Goal: Task Accomplishment & Management: Use online tool/utility

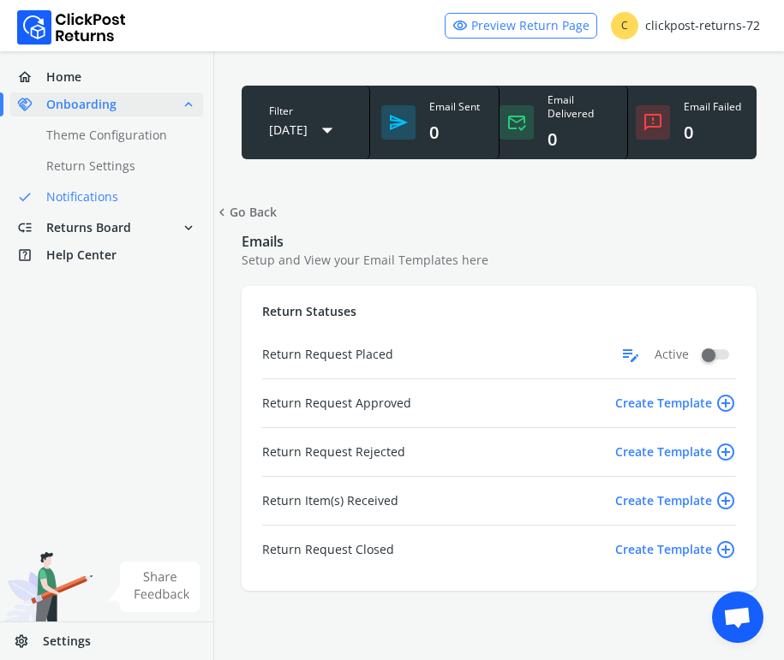
click at [630, 356] on span "edit_note" at bounding box center [630, 354] width 21 height 27
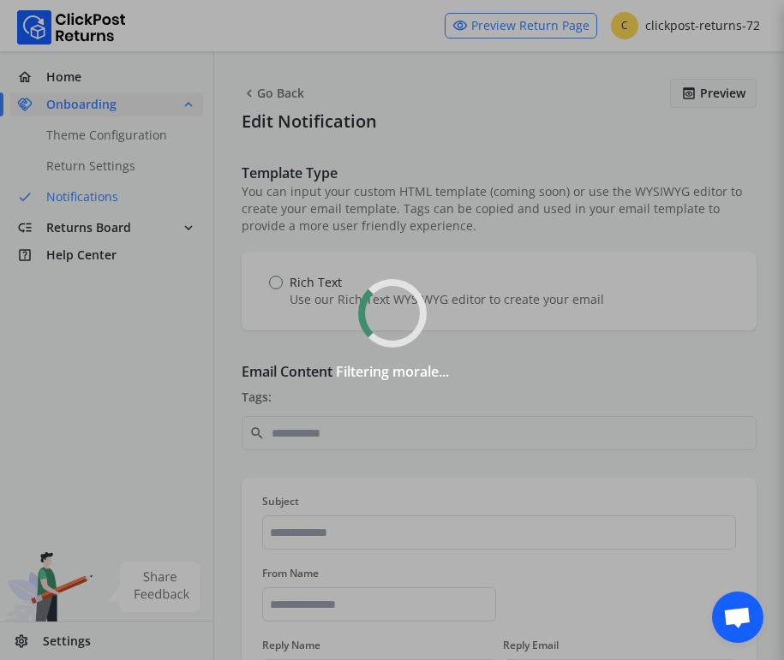
type input "**********"
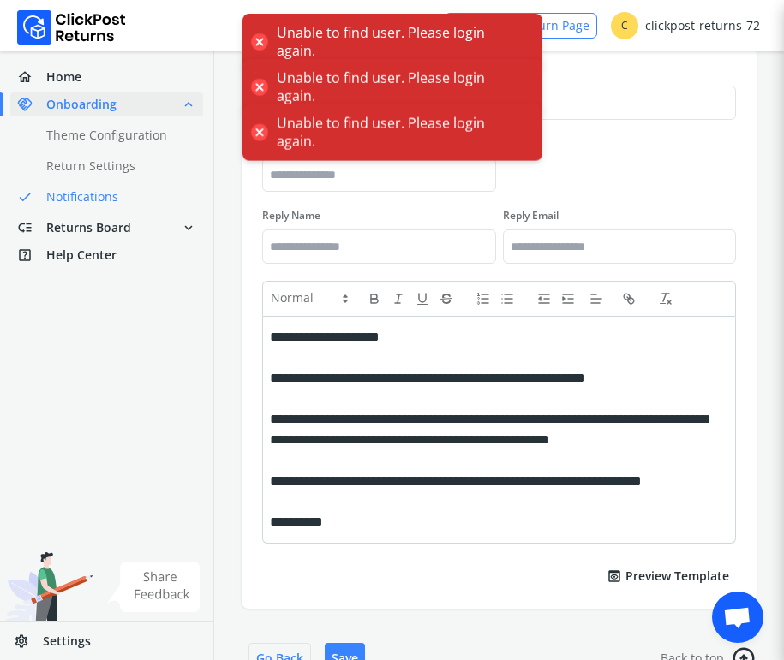
scroll to position [51, 0]
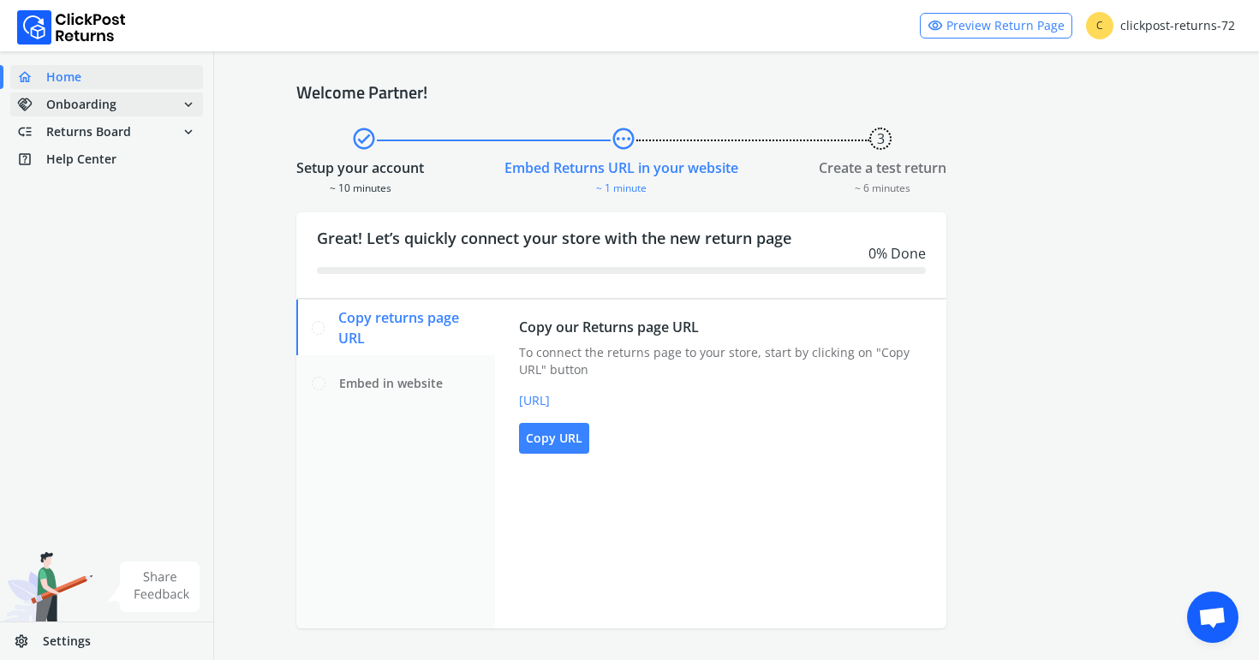
click at [146, 107] on span "handshake Onboarding expand_more" at bounding box center [106, 104] width 193 height 24
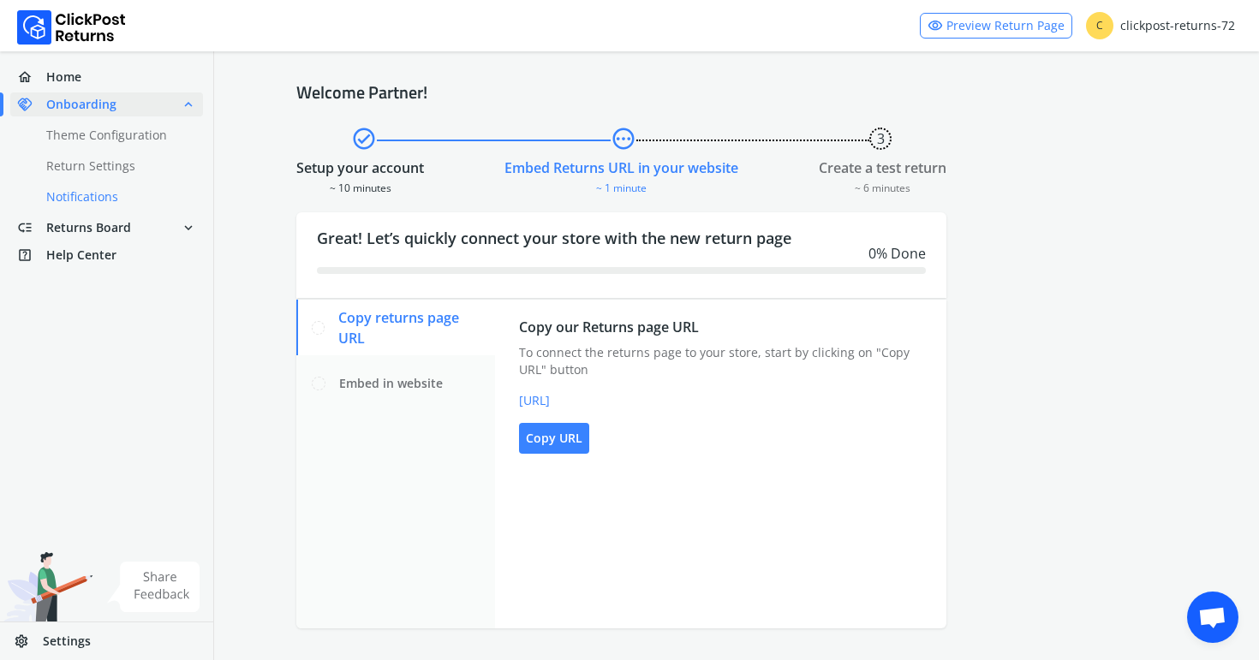
click at [138, 189] on link "done Notifications" at bounding box center [116, 197] width 213 height 24
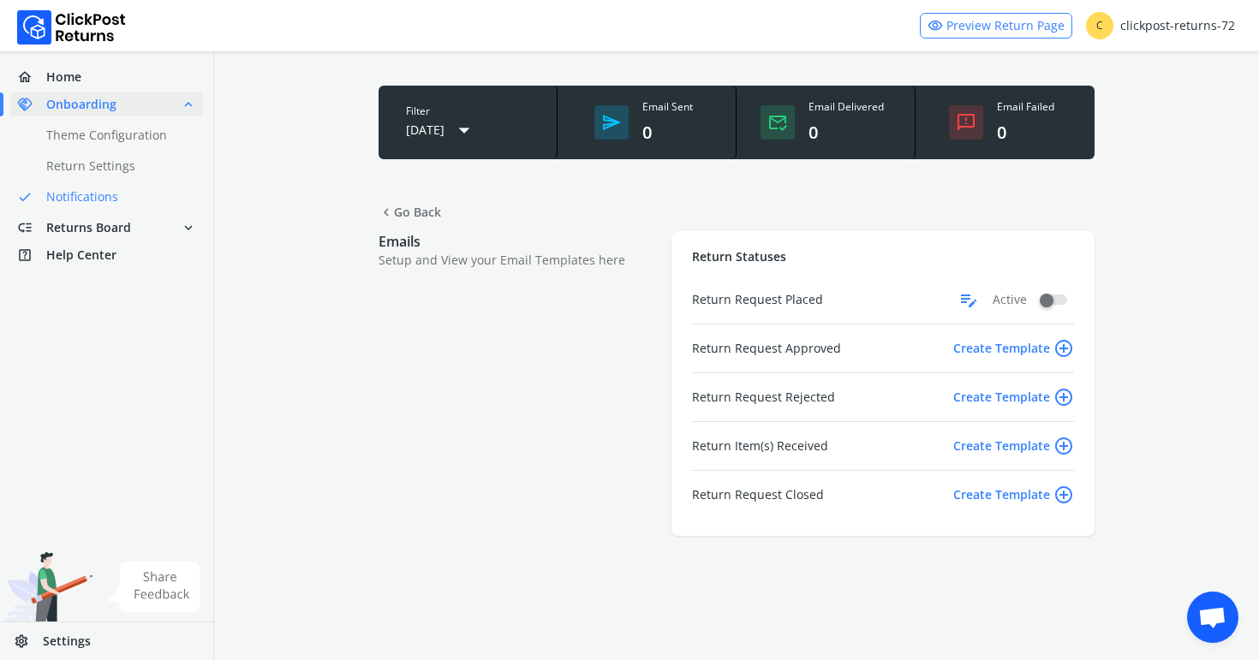
click at [966, 297] on span "edit_note" at bounding box center [968, 299] width 21 height 27
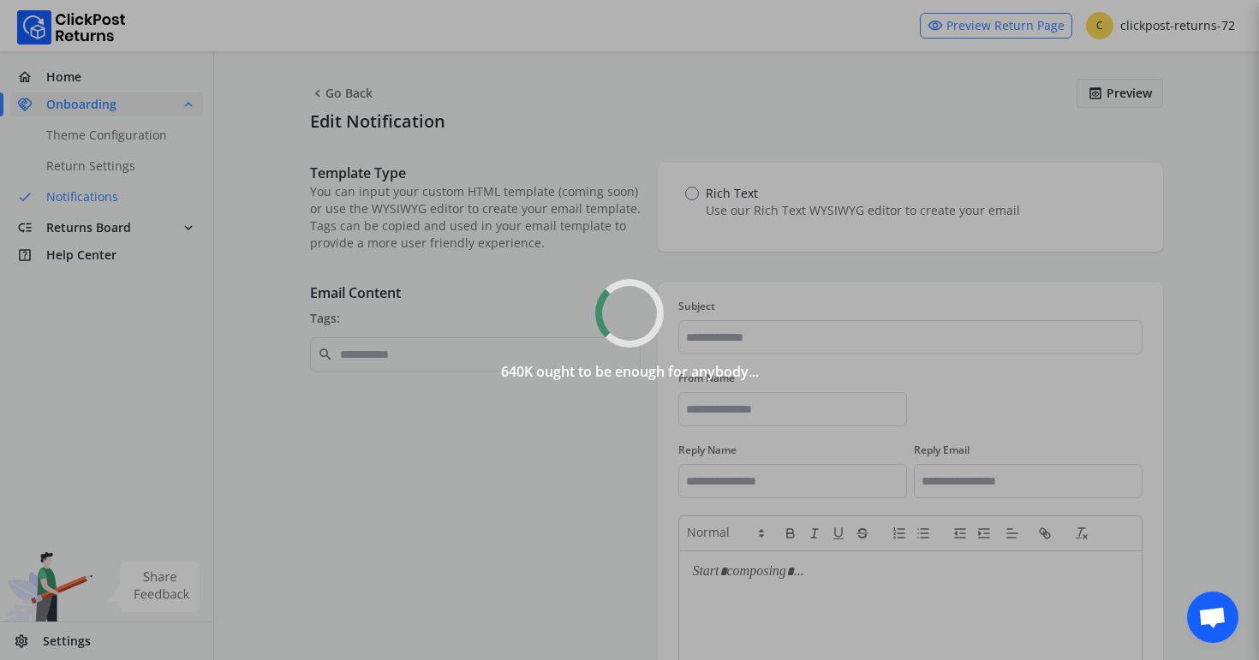
type input "**********"
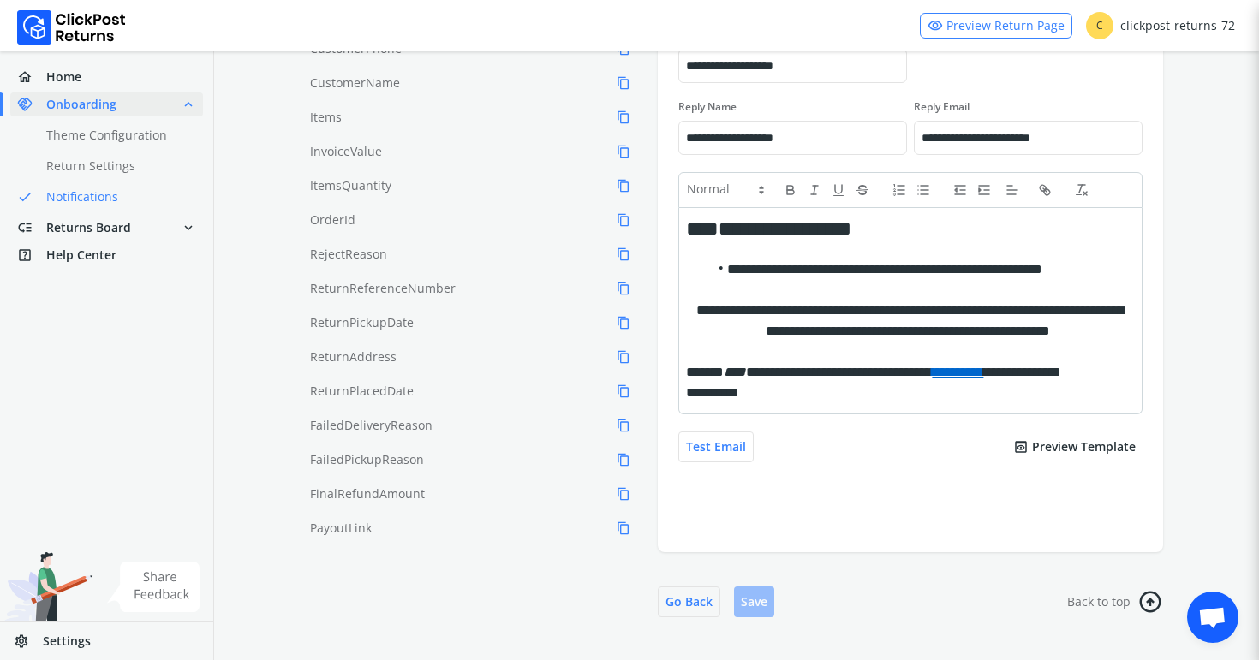
scroll to position [348, 0]
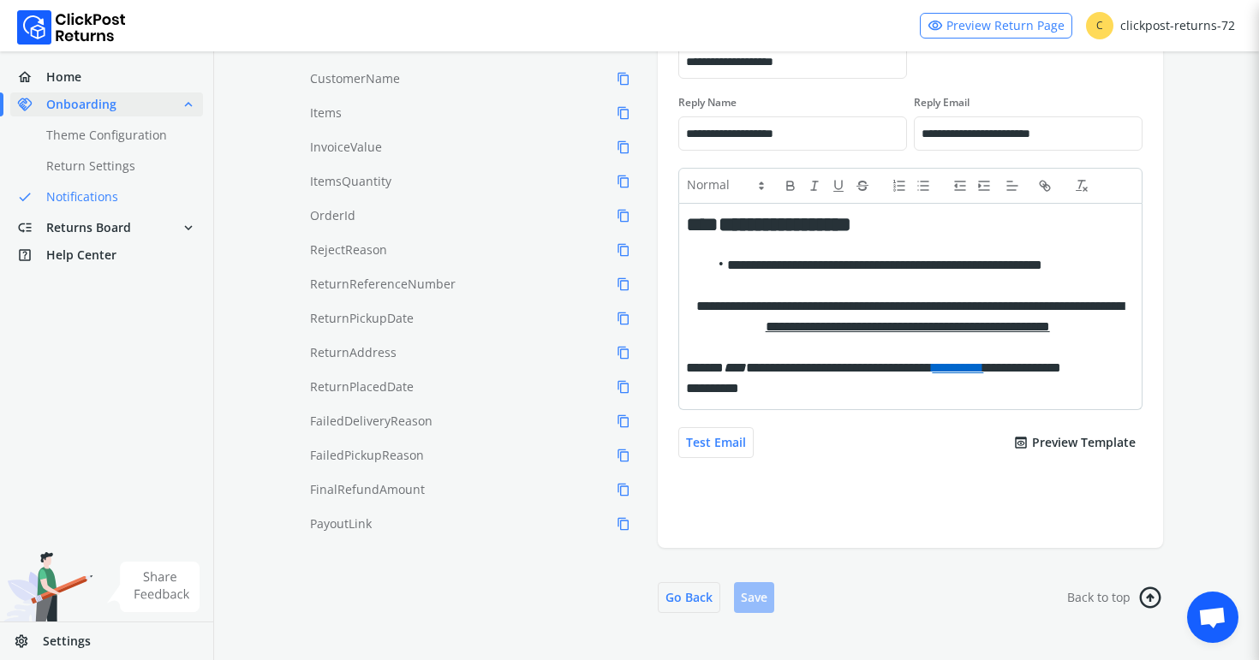
click at [1049, 445] on button "preview Preview Template" at bounding box center [1074, 442] width 136 height 31
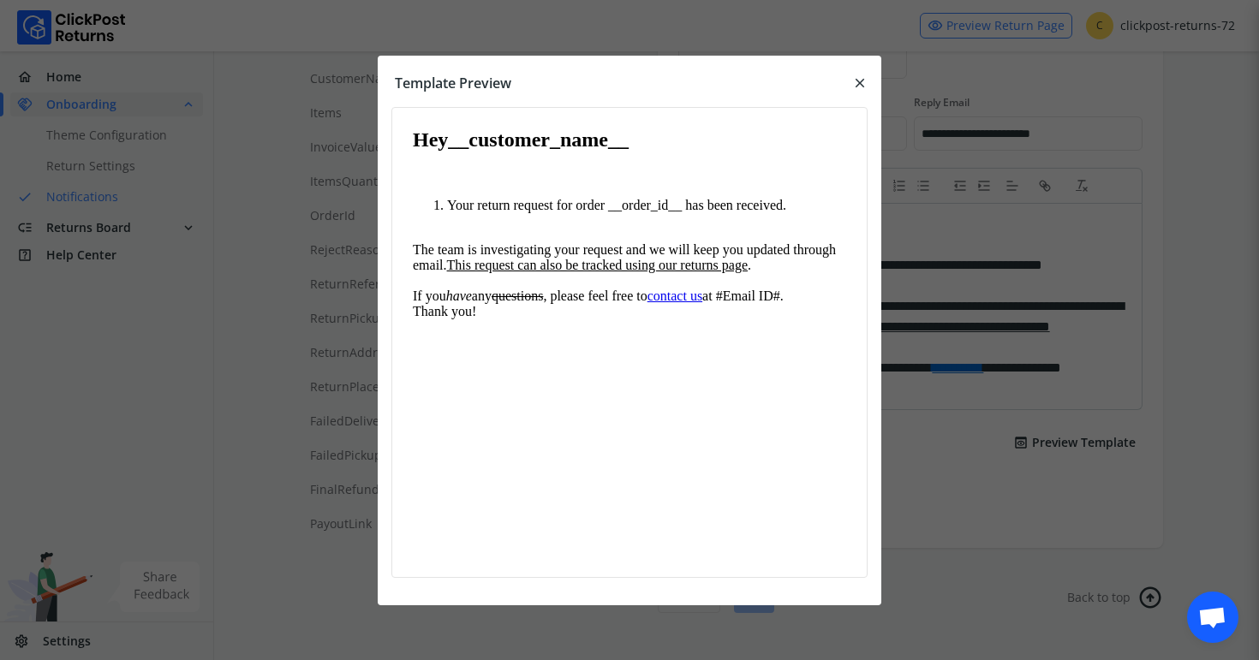
scroll to position [0, 0]
click at [963, 429] on div at bounding box center [629, 330] width 1259 height 660
click at [859, 85] on span "close" at bounding box center [859, 83] width 15 height 24
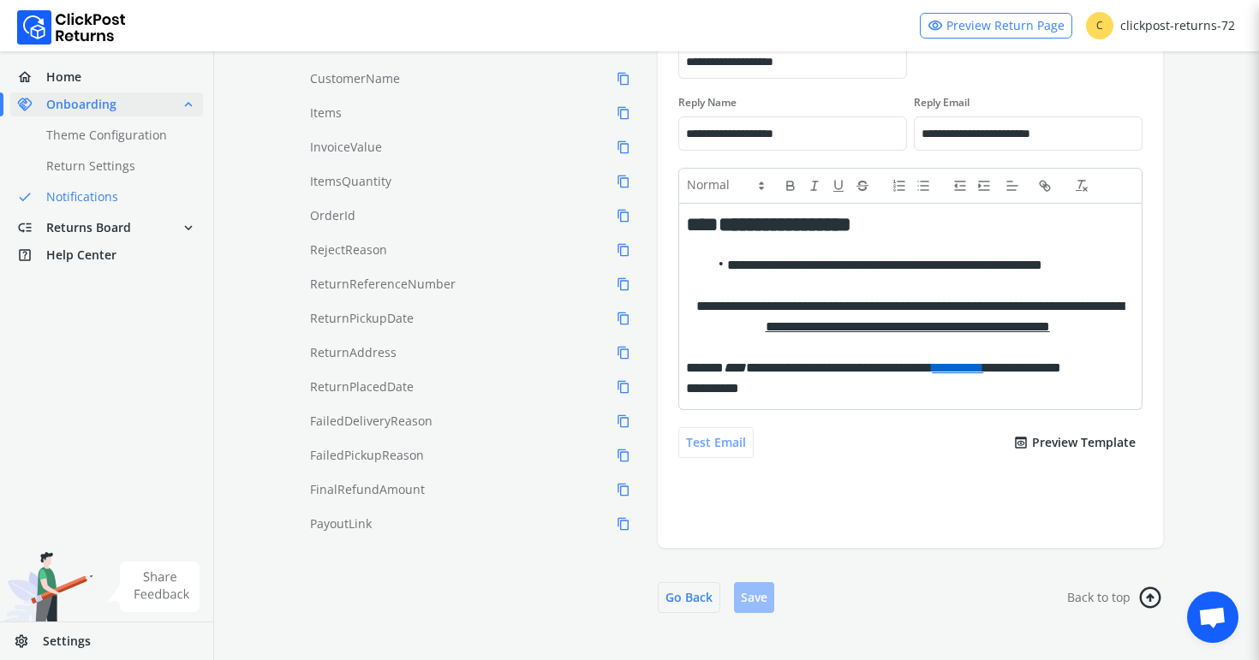
click at [737, 451] on button "Test Email" at bounding box center [715, 442] width 75 height 31
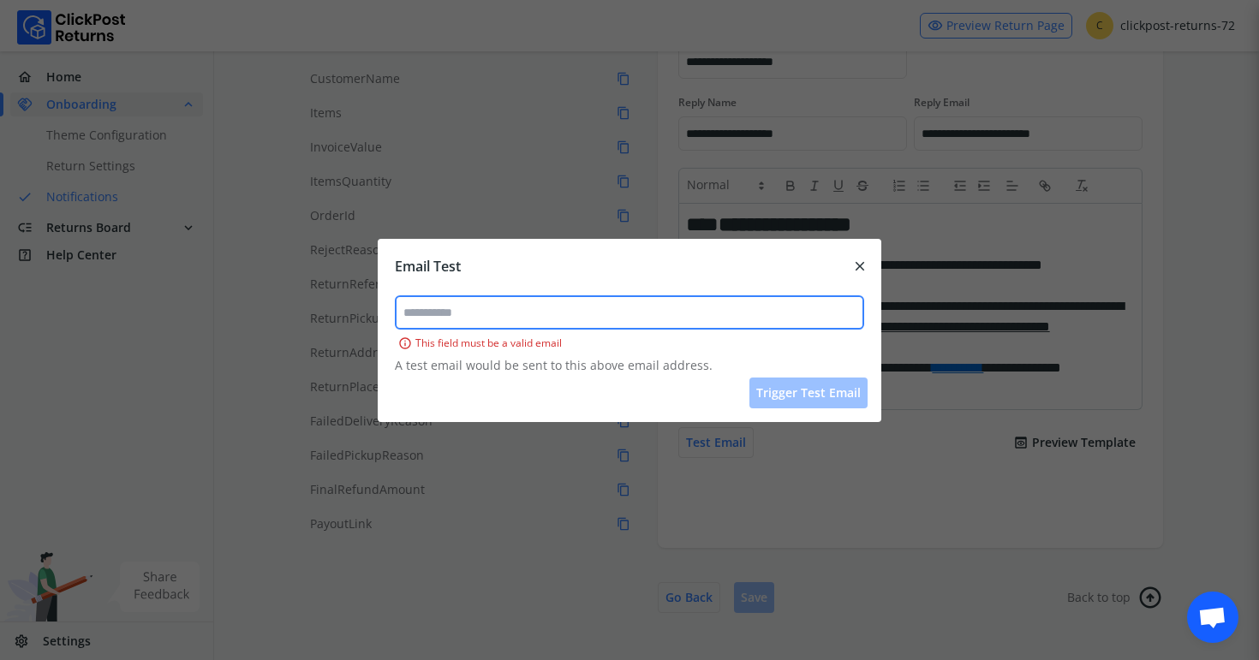
click at [609, 306] on input "text" at bounding box center [630, 312] width 466 height 31
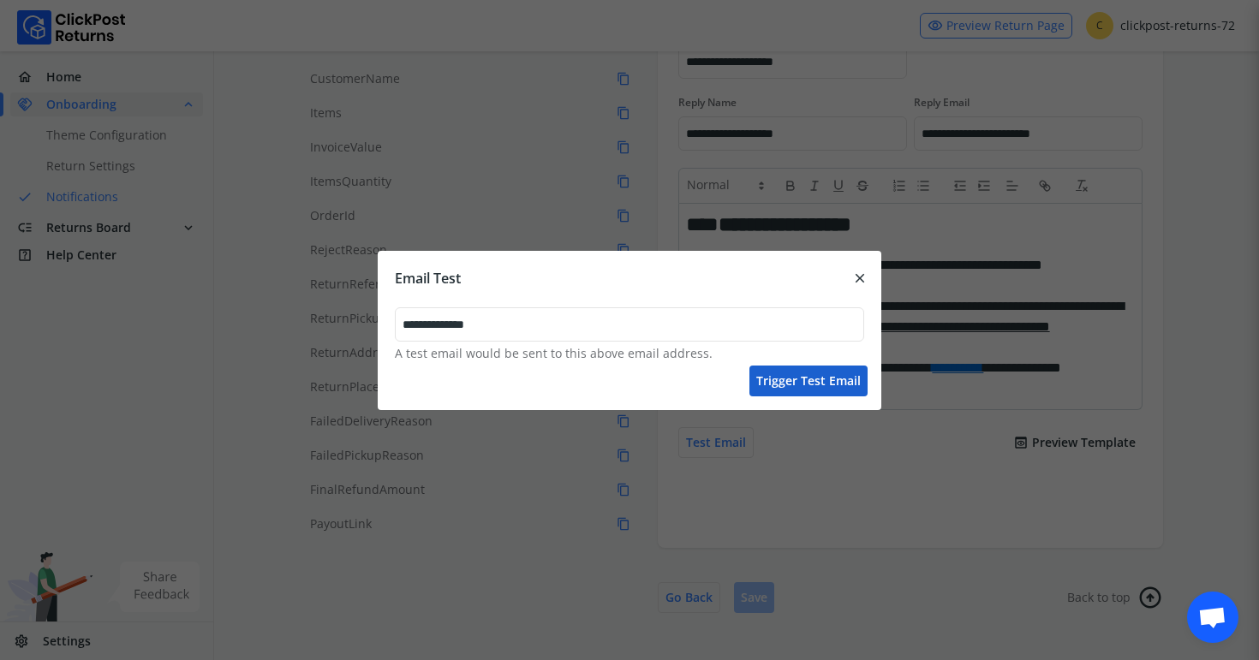
type input "**********"
click at [801, 390] on button "Trigger test email" at bounding box center [808, 381] width 118 height 31
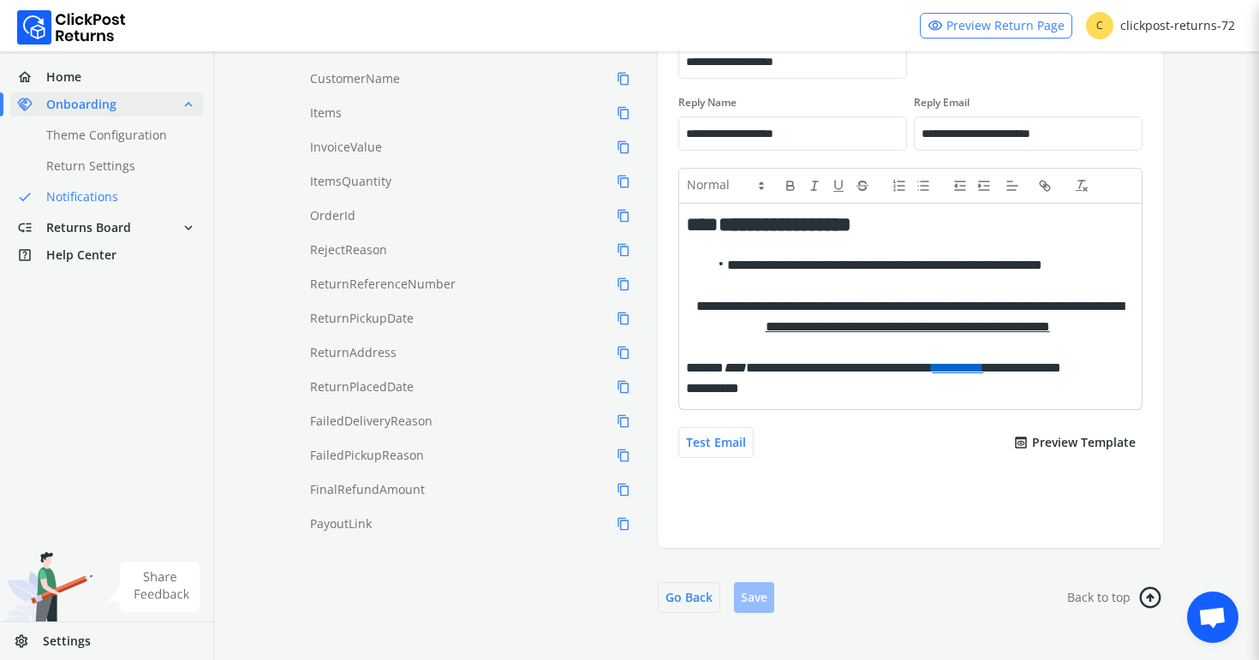
click at [1040, 451] on button "preview Preview Template" at bounding box center [1074, 442] width 136 height 31
